Goal: Find specific page/section: Find specific page/section

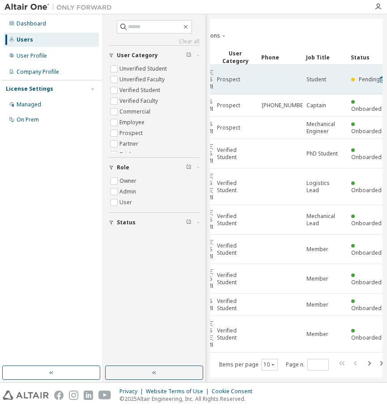
scroll to position [0, 152]
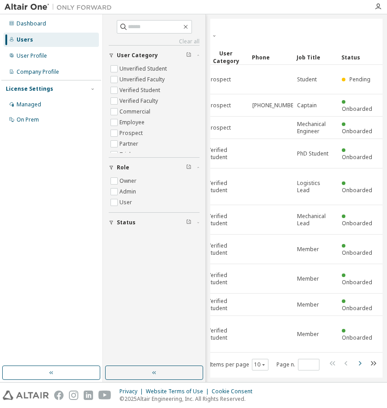
click at [356, 358] on icon "button" at bounding box center [359, 363] width 11 height 11
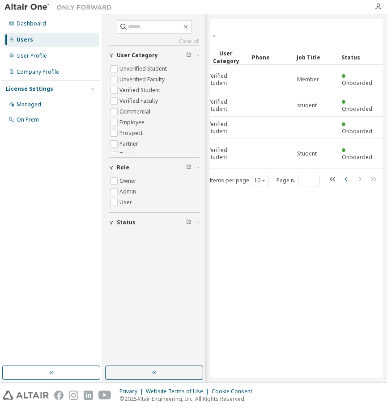
click at [346, 177] on icon "button" at bounding box center [345, 179] width 3 height 4
type input "*"
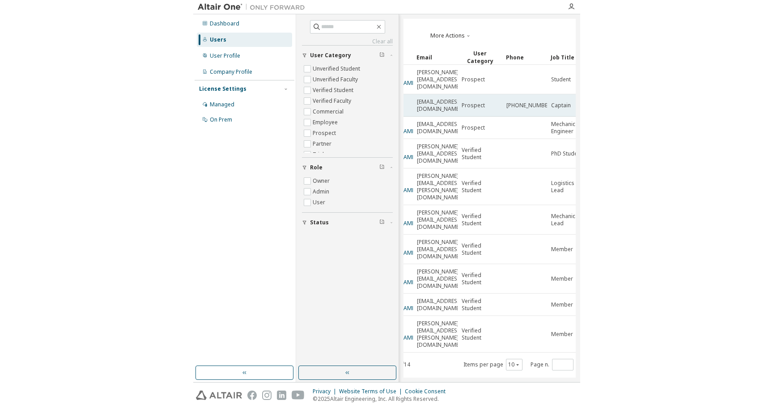
scroll to position [0, 0]
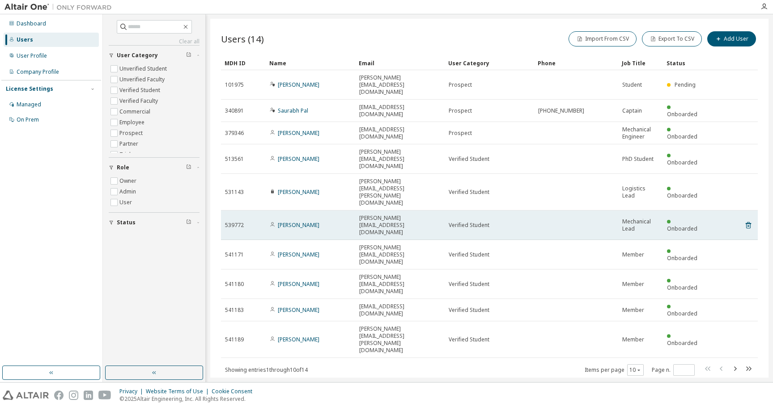
click at [386, 215] on span "sean.doherty653797@tufts.edu" at bounding box center [399, 225] width 81 height 21
click at [386, 211] on td "sean.doherty653797@tufts.edu" at bounding box center [399, 226] width 89 height 30
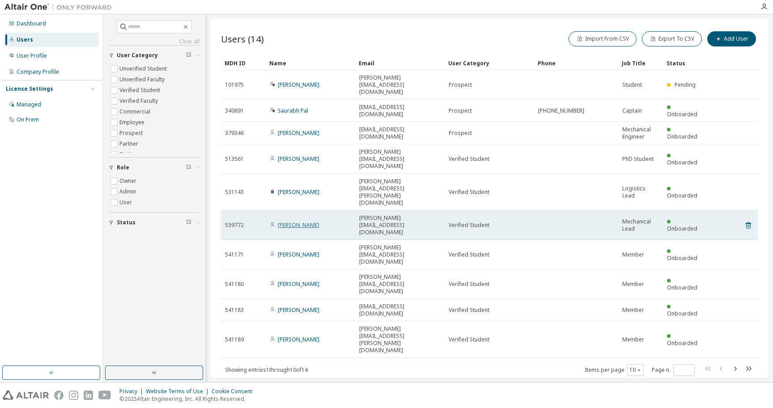
click at [290, 221] on link "Sean Doherty" at bounding box center [299, 225] width 42 height 8
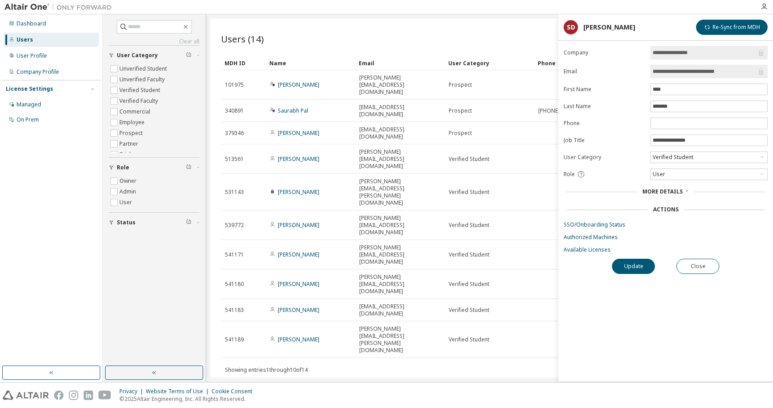
click at [386, 69] on input "**********" at bounding box center [704, 71] width 104 height 9
click at [386, 265] on button "Close" at bounding box center [697, 266] width 43 height 15
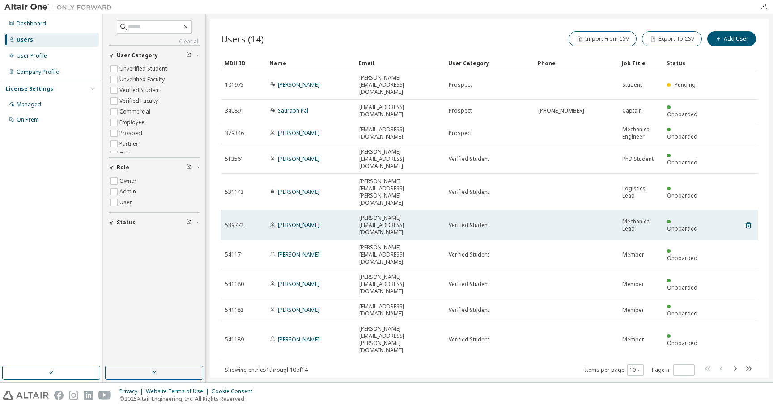
click at [383, 215] on span "sean.doherty653797@tufts.edu" at bounding box center [399, 225] width 81 height 21
